Goal: Check status: Check status

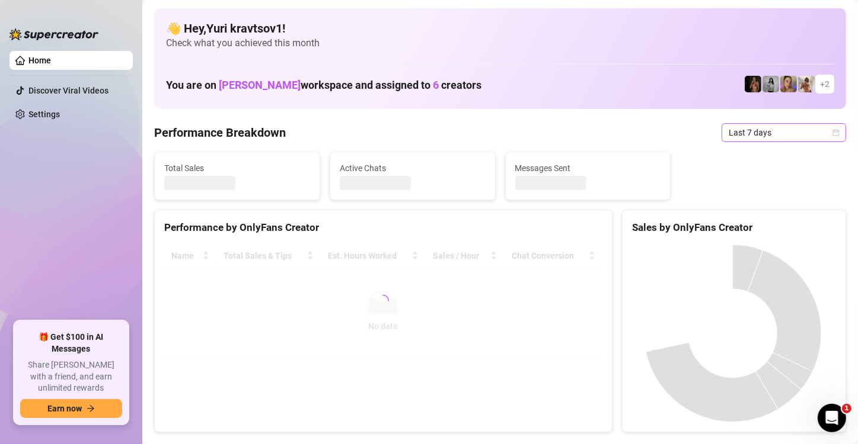
click at [823, 127] on span "Last 7 days" at bounding box center [783, 133] width 110 height 18
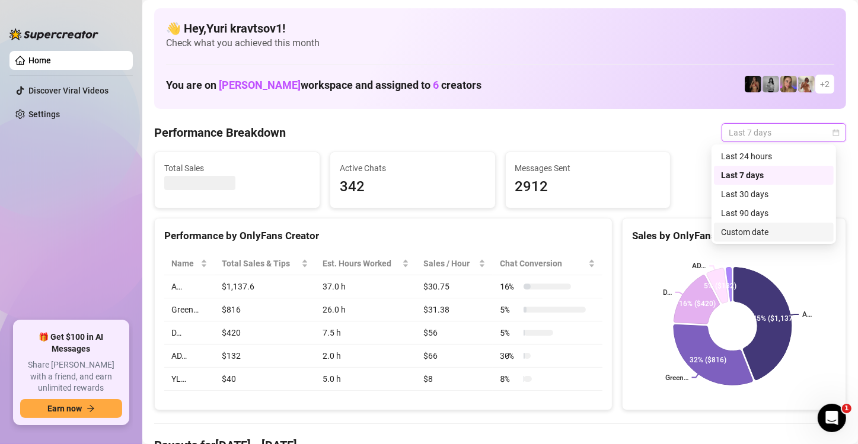
click at [758, 232] on div "Custom date" at bounding box center [773, 232] width 105 height 13
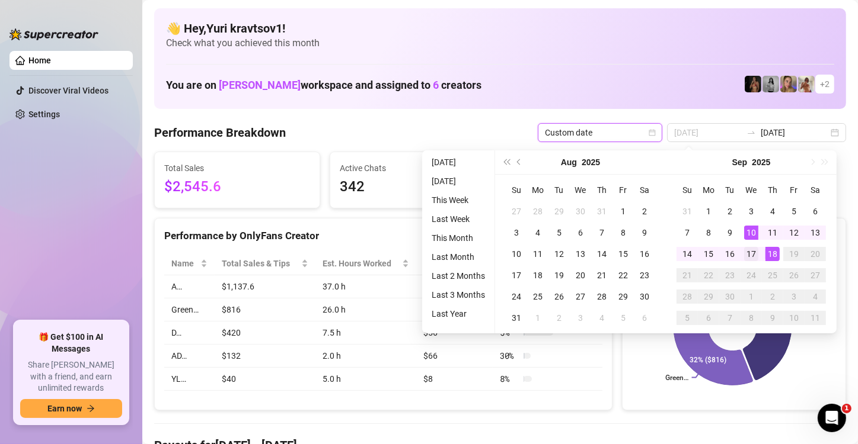
type input "[DATE]"
click at [754, 248] on div "17" at bounding box center [751, 254] width 14 height 14
click at [767, 257] on div "18" at bounding box center [772, 254] width 14 height 14
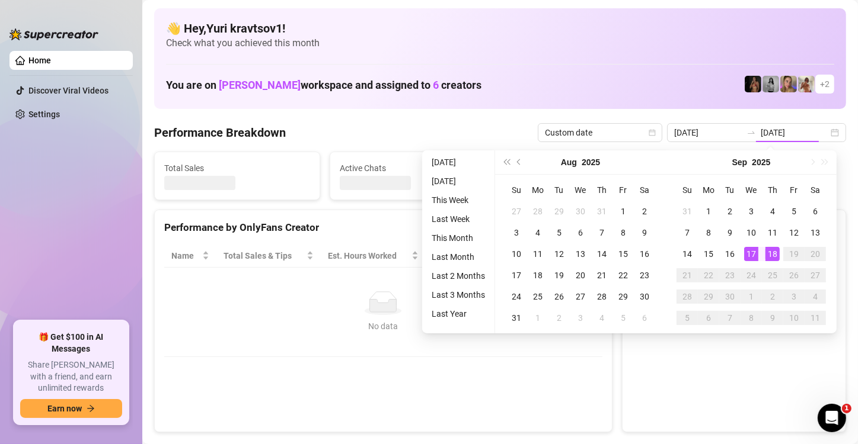
type input "[DATE]"
